Goal: Transaction & Acquisition: Purchase product/service

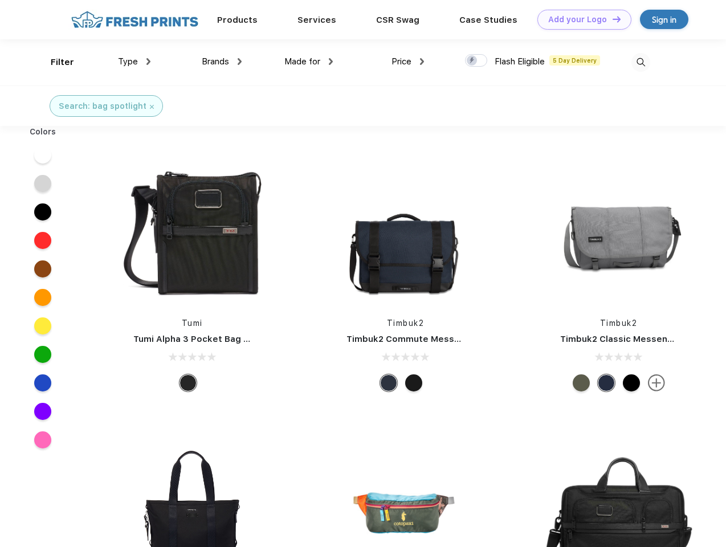
click at [580, 19] on link "Add your Logo Design Tool" at bounding box center [584, 20] width 94 height 20
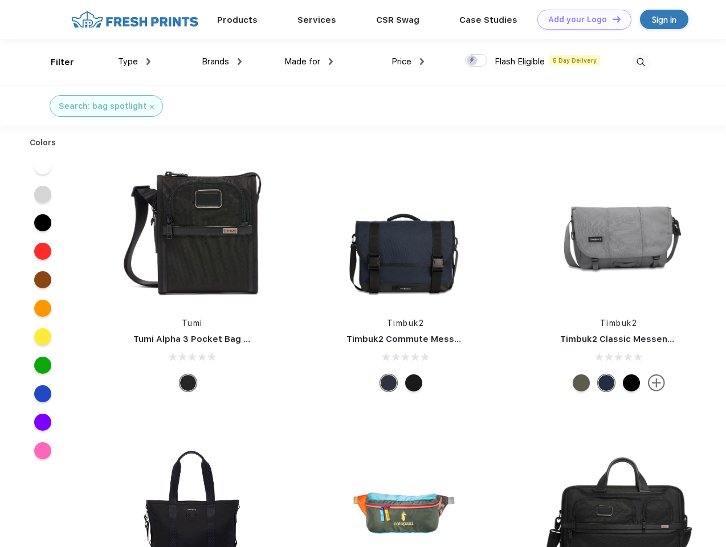
click at [0, 0] on div "Design Tool" at bounding box center [0, 0] width 0 height 0
click at [611, 19] on link "Add your Logo Design Tool" at bounding box center [584, 20] width 94 height 20
click at [55, 62] on div "Filter" at bounding box center [62, 62] width 23 height 13
click at [134, 62] on span "Type" at bounding box center [128, 61] width 20 height 10
click at [222, 62] on span "Brands" at bounding box center [215, 61] width 27 height 10
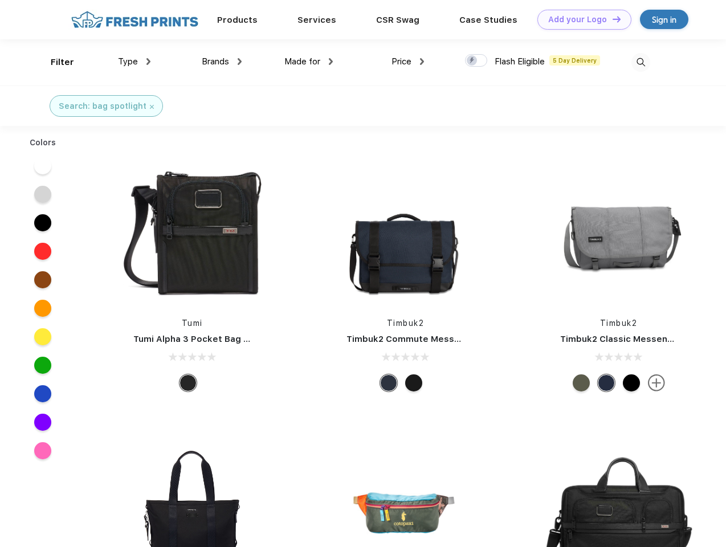
click at [309, 62] on span "Made for" at bounding box center [302, 61] width 36 height 10
click at [408, 62] on span "Price" at bounding box center [401, 61] width 20 height 10
click at [476, 61] on div at bounding box center [476, 60] width 22 height 13
click at [472, 61] on input "checkbox" at bounding box center [468, 57] width 7 height 7
click at [641, 62] on img at bounding box center [640, 62] width 19 height 19
